Goal: Task Accomplishment & Management: Use online tool/utility

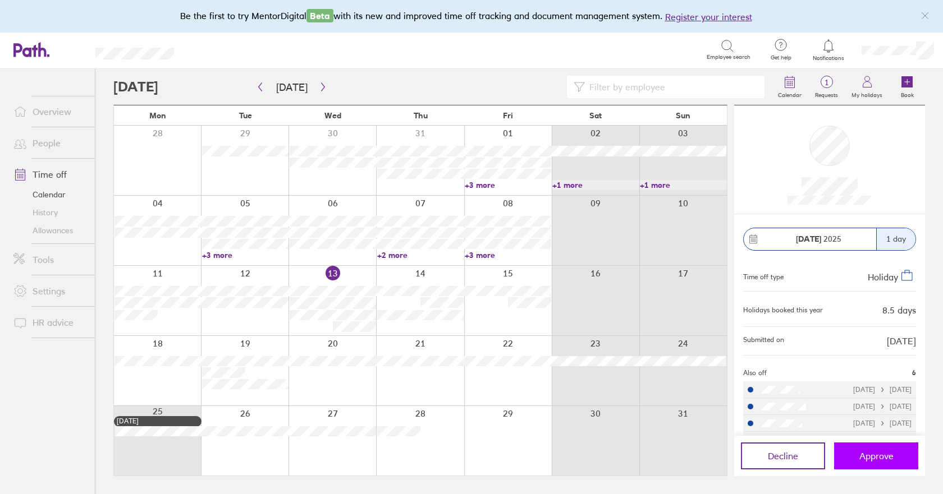
click at [853, 455] on button "Approve" at bounding box center [876, 456] width 84 height 27
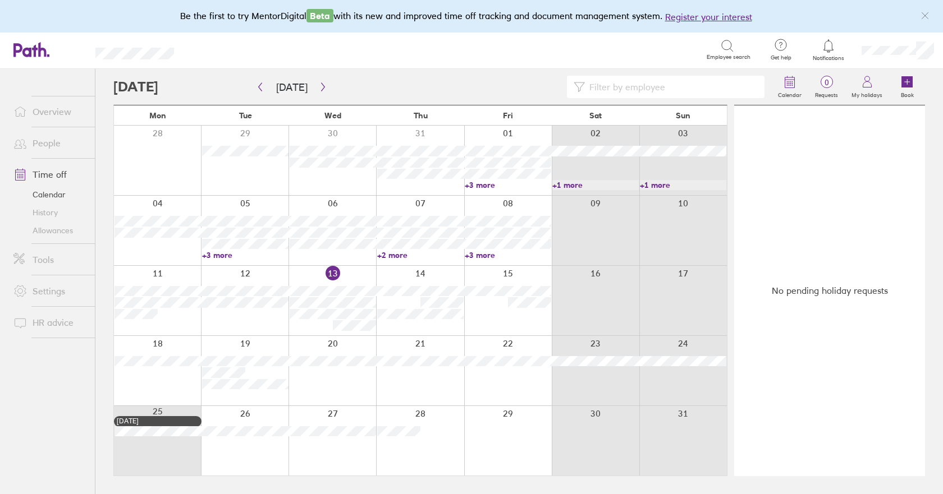
click at [56, 231] on link "Allowances" at bounding box center [49, 231] width 90 height 18
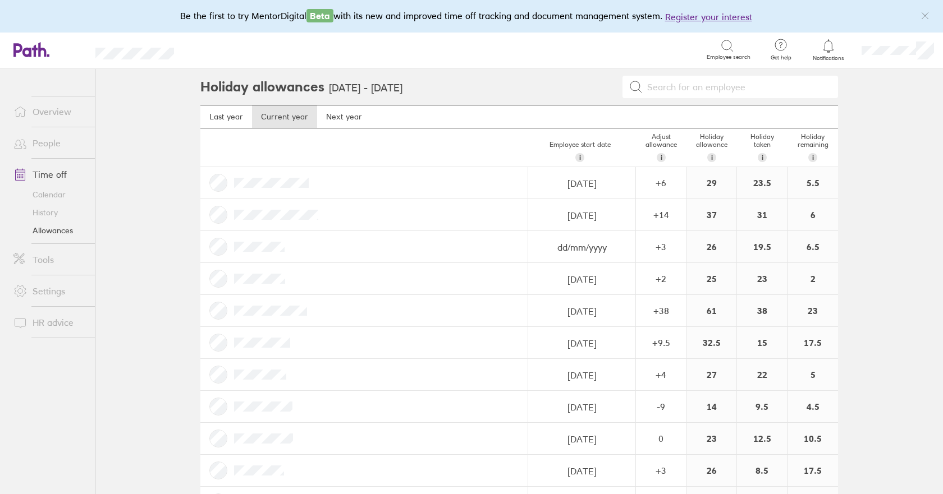
click at [50, 191] on link "Calendar" at bounding box center [49, 195] width 90 height 18
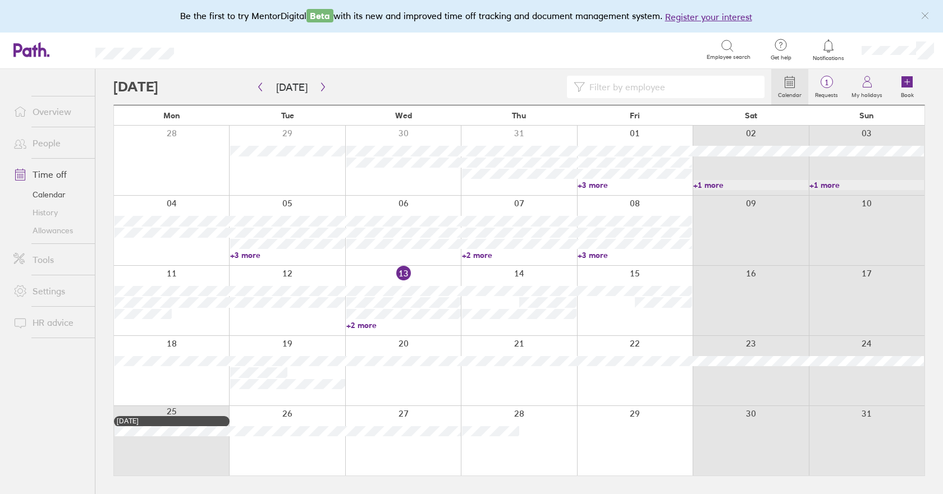
click at [374, 327] on link "+2 more" at bounding box center [403, 325] width 114 height 10
